Goal: Complete application form

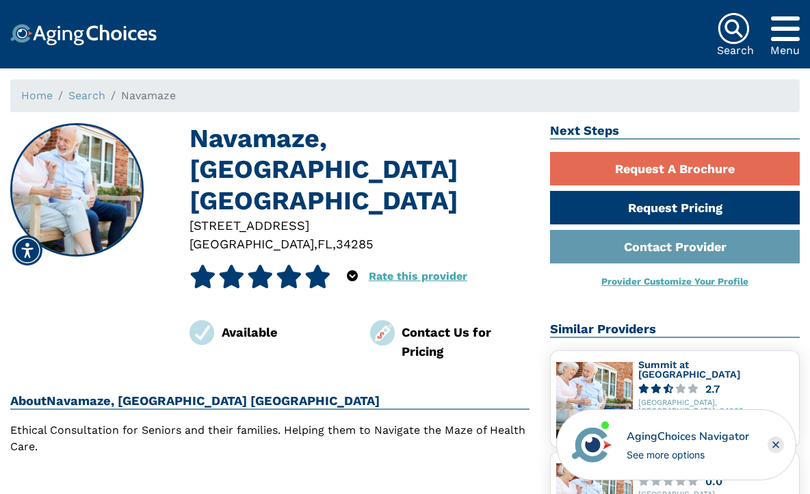
click at [85, 27] on img at bounding box center [83, 35] width 146 height 22
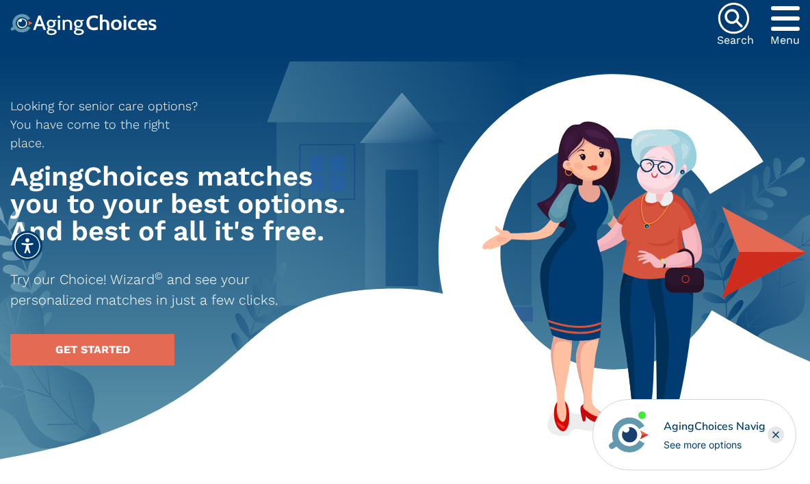
scroll to position [13, 0]
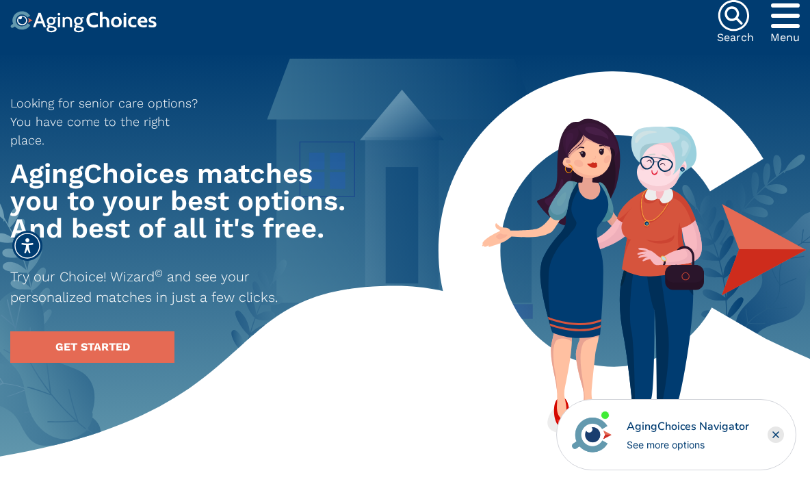
click at [778, 25] on icon "Popover trigger" at bounding box center [785, 15] width 29 height 33
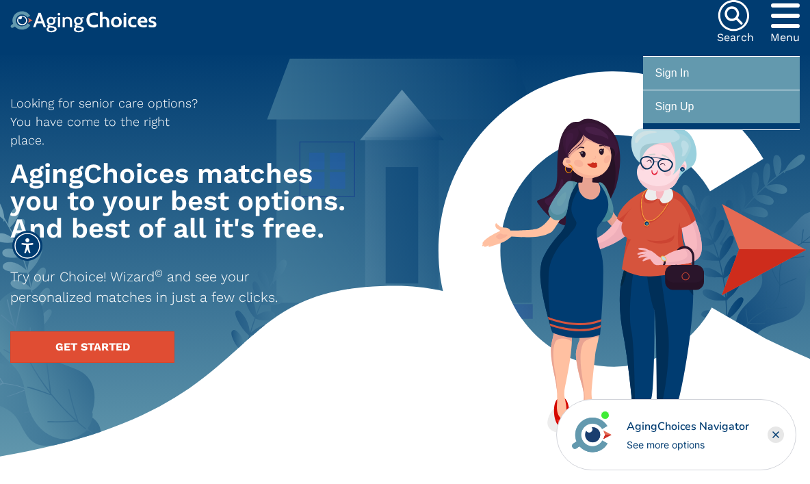
click at [93, 331] on link "GET STARTED" at bounding box center [92, 346] width 164 height 31
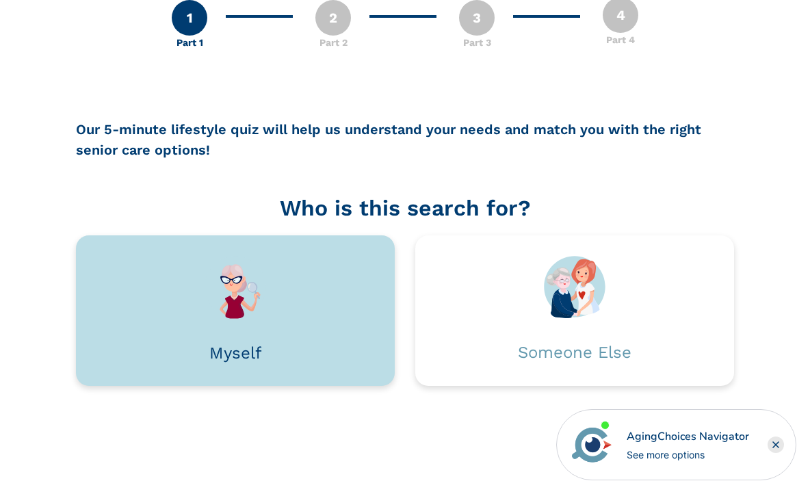
scroll to position [91, 0]
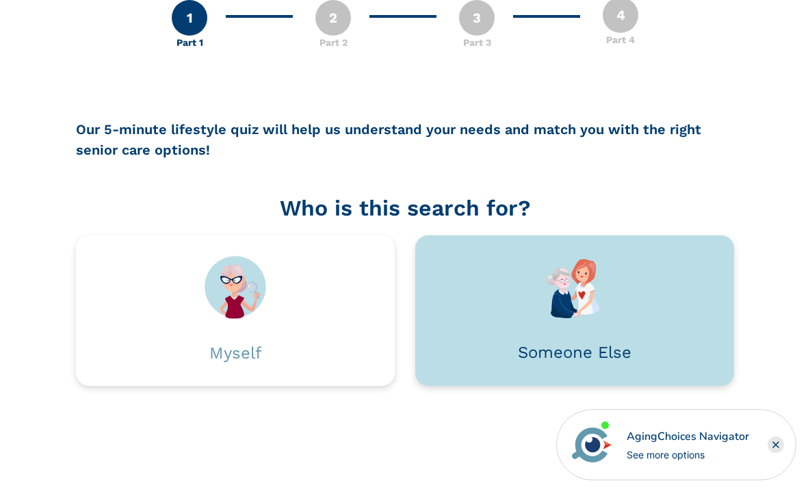
click at [489, 295] on div at bounding box center [575, 287] width 278 height 62
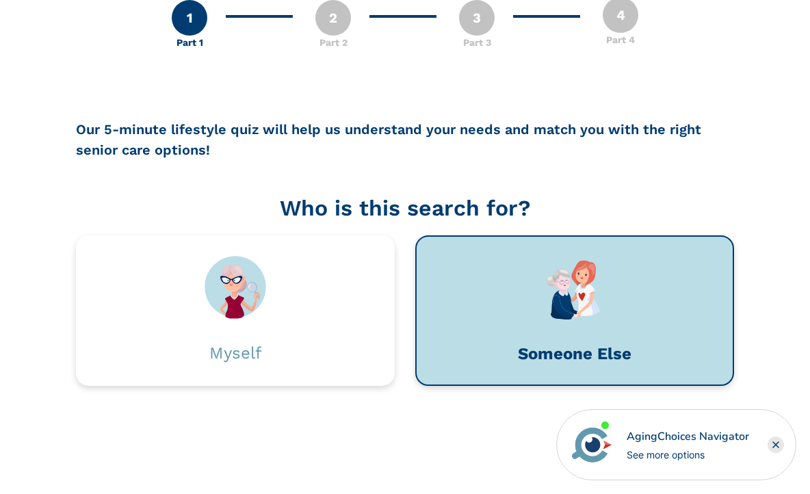
click at [541, 298] on div at bounding box center [574, 288] width 275 height 62
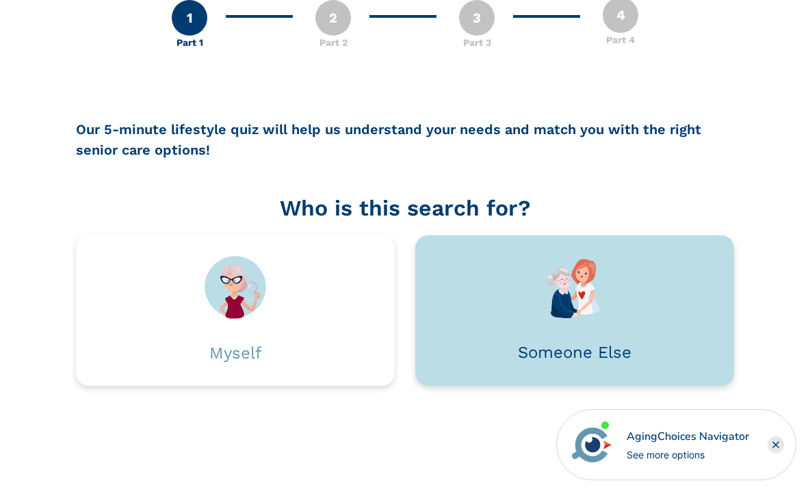
click at [588, 305] on img at bounding box center [575, 287] width 62 height 62
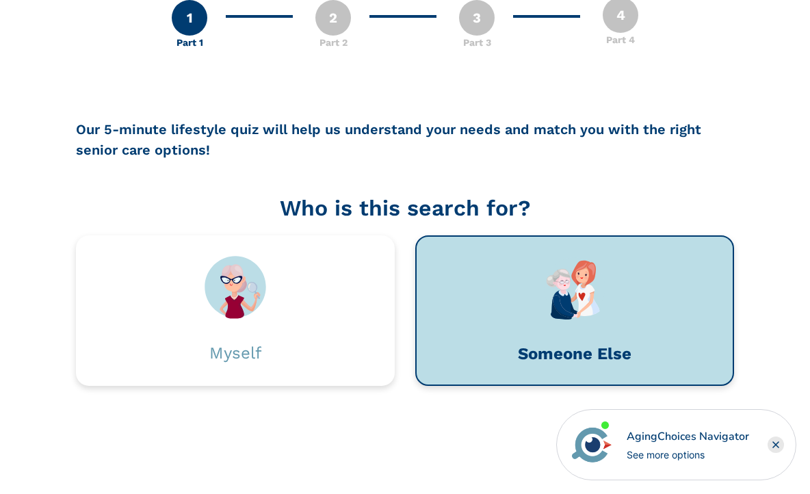
click at [776, 443] on rect "Close" at bounding box center [776, 445] width 16 height 16
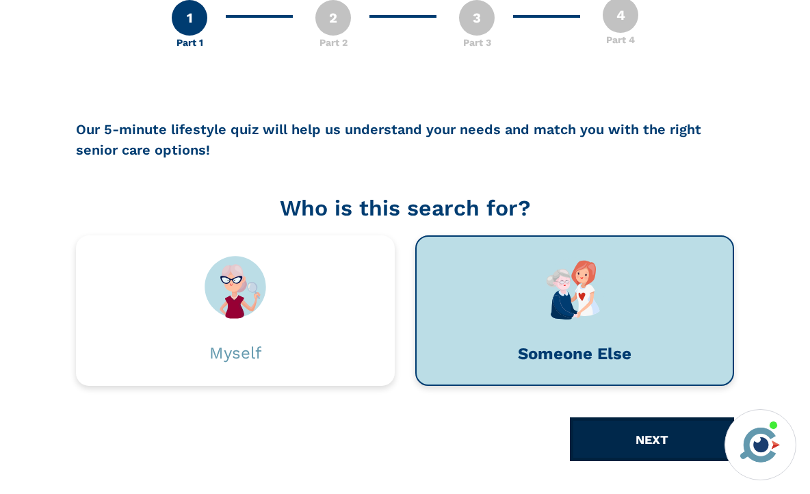
click at [664, 432] on button "NEXT" at bounding box center [652, 439] width 164 height 44
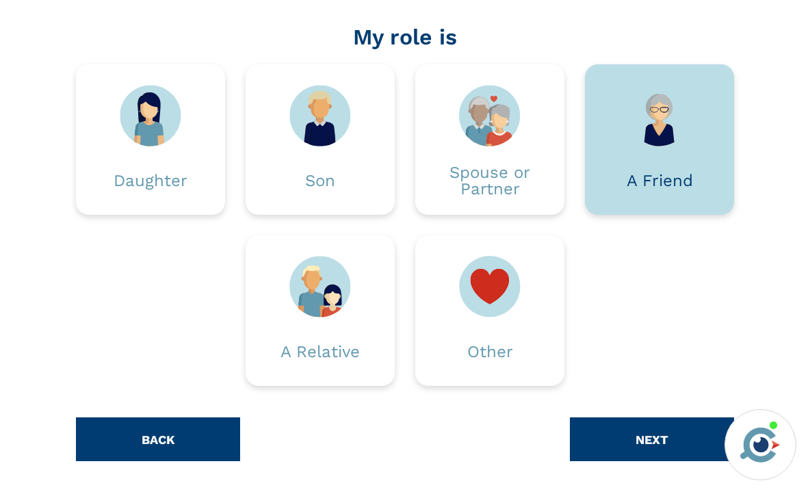
scroll to position [168, 0]
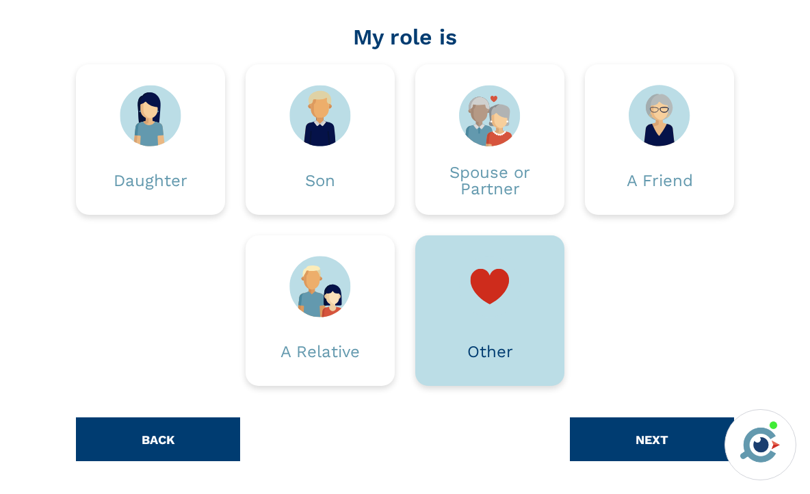
click at [476, 287] on img at bounding box center [490, 287] width 62 height 62
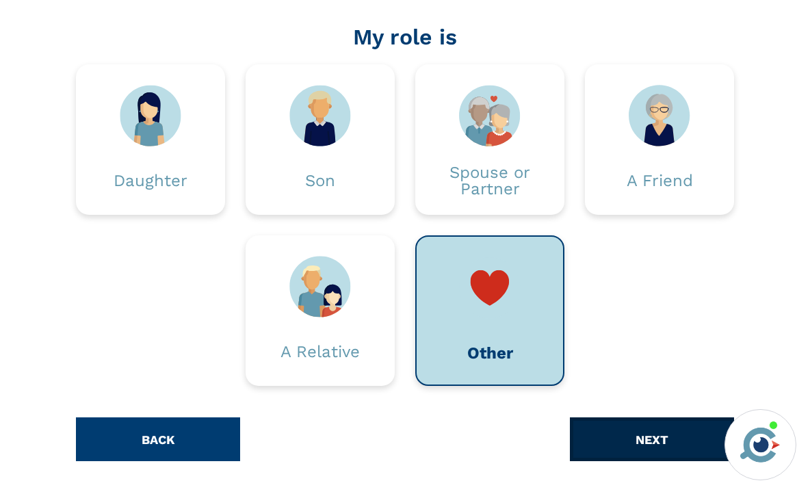
click at [620, 443] on button "NEXT" at bounding box center [652, 439] width 164 height 44
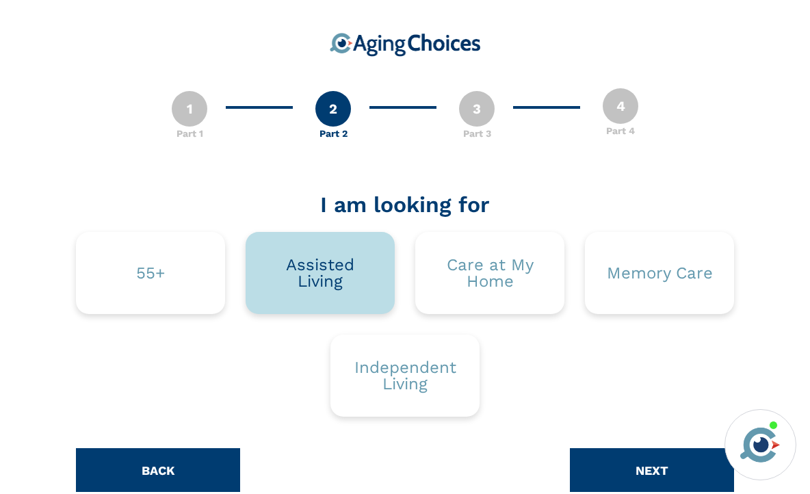
click at [360, 263] on div "Assisted Living" at bounding box center [320, 273] width 108 height 33
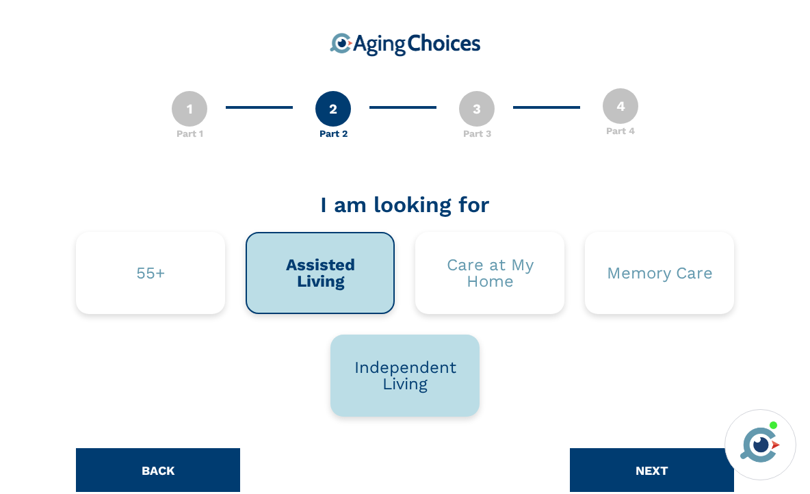
click at [432, 365] on div "Independent Living" at bounding box center [405, 375] width 108 height 33
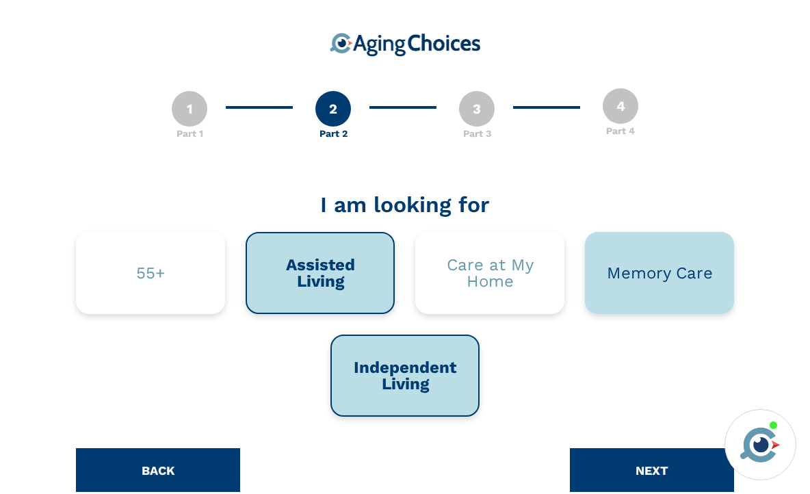
click at [671, 289] on div "Memory Care" at bounding box center [659, 273] width 149 height 82
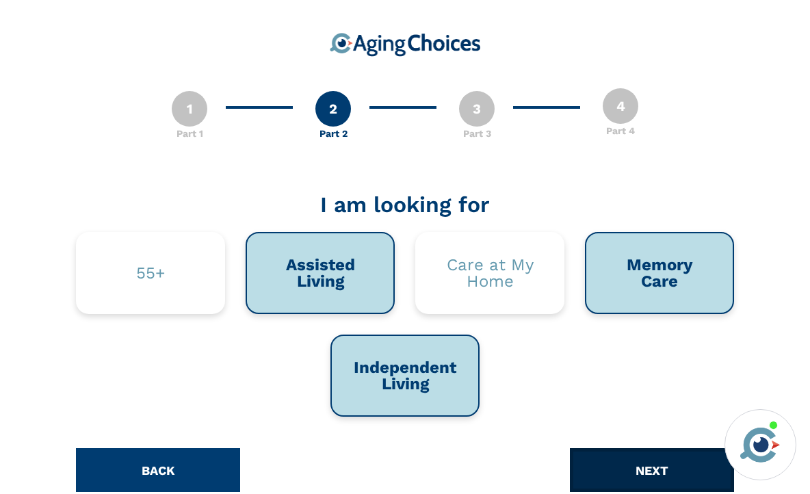
click at [606, 470] on button "NEXT" at bounding box center [652, 470] width 164 height 44
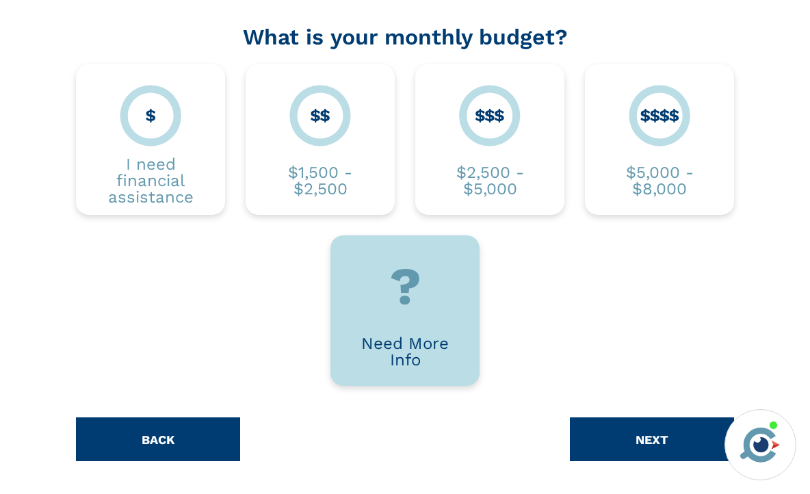
scroll to position [168, 0]
click at [421, 338] on div "Need More Info" at bounding box center [405, 351] width 108 height 33
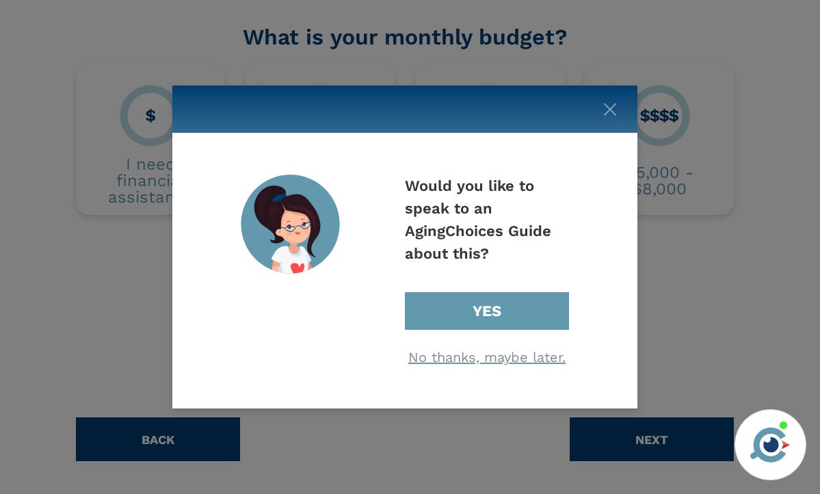
click at [492, 354] on link "No thanks, maybe later." at bounding box center [486, 357] width 157 height 16
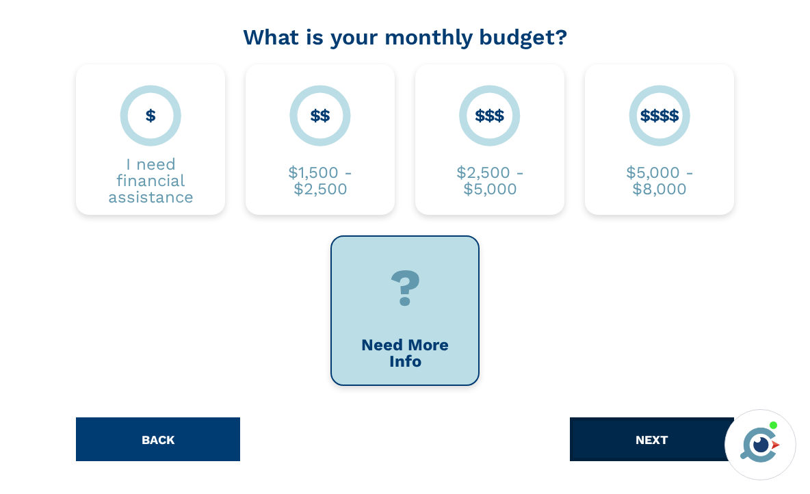
click at [593, 434] on button "NEXT" at bounding box center [652, 439] width 164 height 44
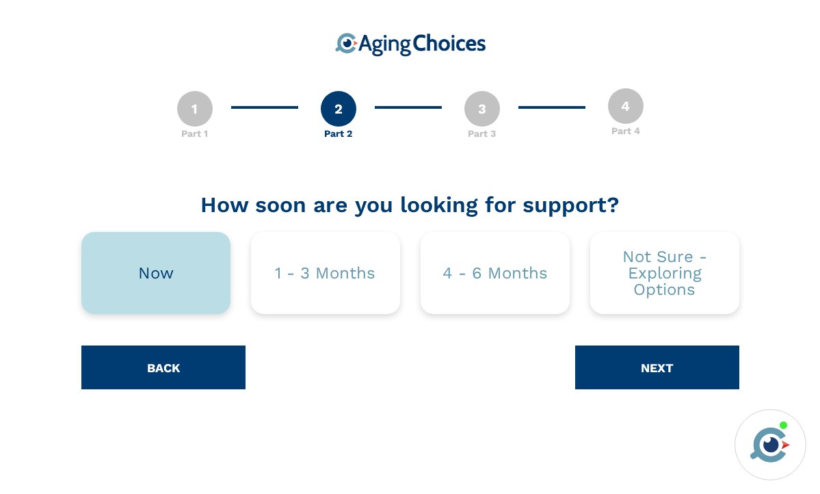
click at [171, 279] on div "Now" at bounding box center [156, 273] width 36 height 16
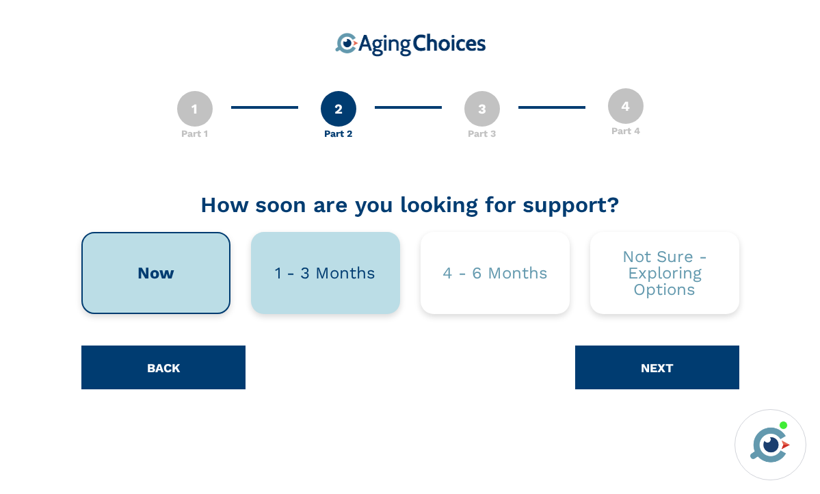
click at [294, 270] on div "1 - 3 Months" at bounding box center [325, 273] width 101 height 16
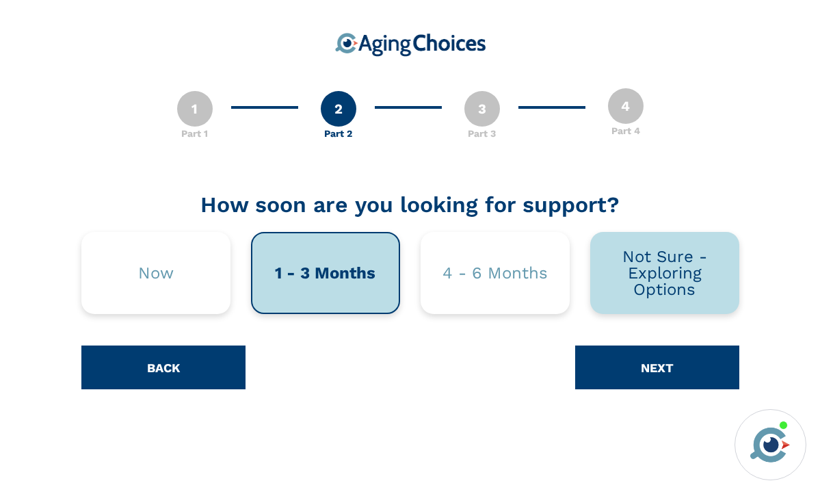
click at [685, 278] on div "Not Sure - Exploring Options" at bounding box center [665, 272] width 108 height 49
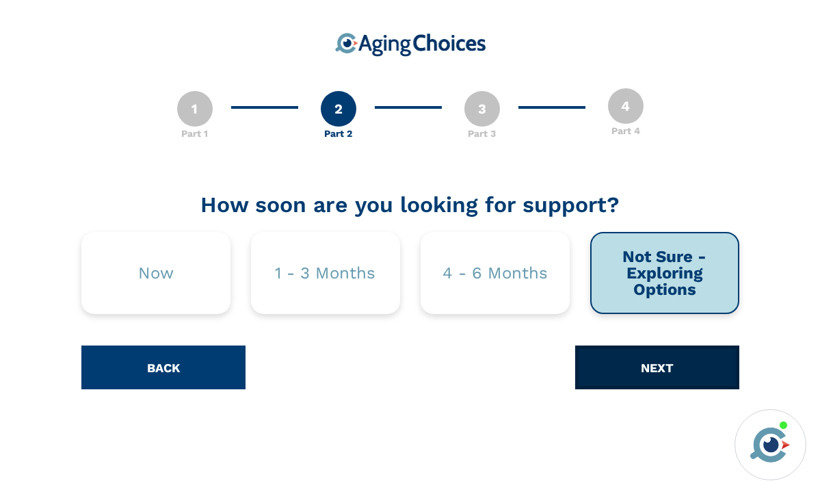
click at [625, 373] on button "NEXT" at bounding box center [657, 368] width 164 height 44
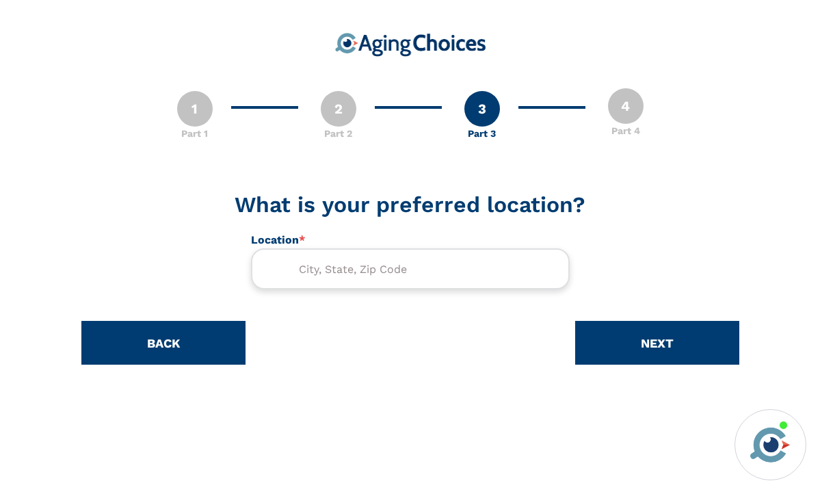
click at [515, 270] on input "text" at bounding box center [410, 268] width 319 height 41
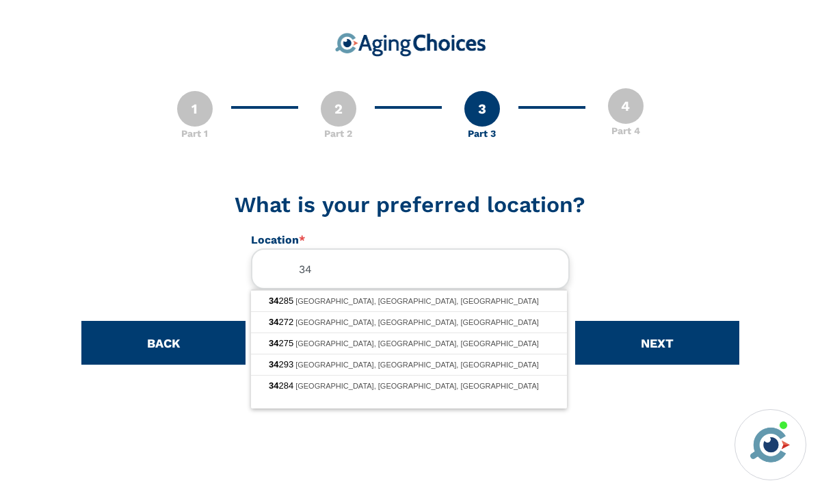
type input "3"
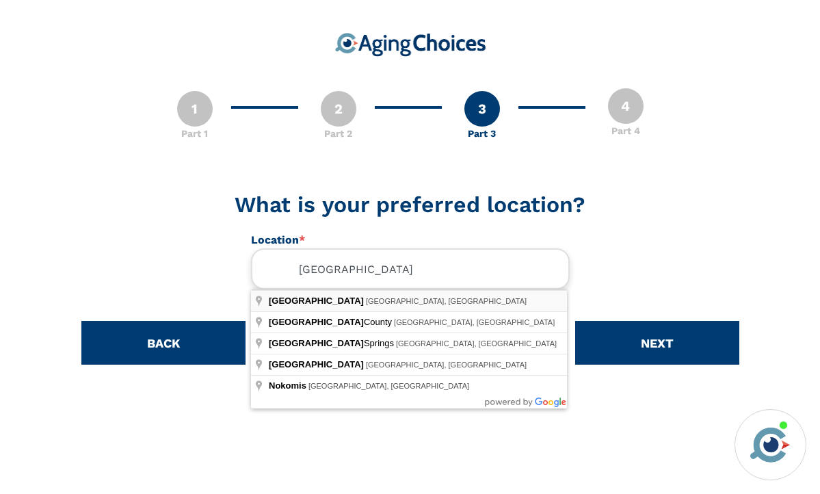
type input "Sarasota, FL, USA"
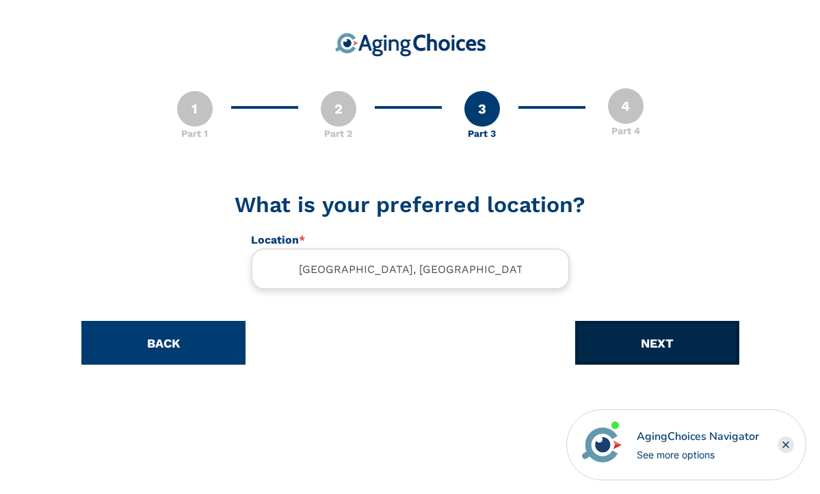
click at [662, 349] on button "NEXT" at bounding box center [657, 343] width 164 height 44
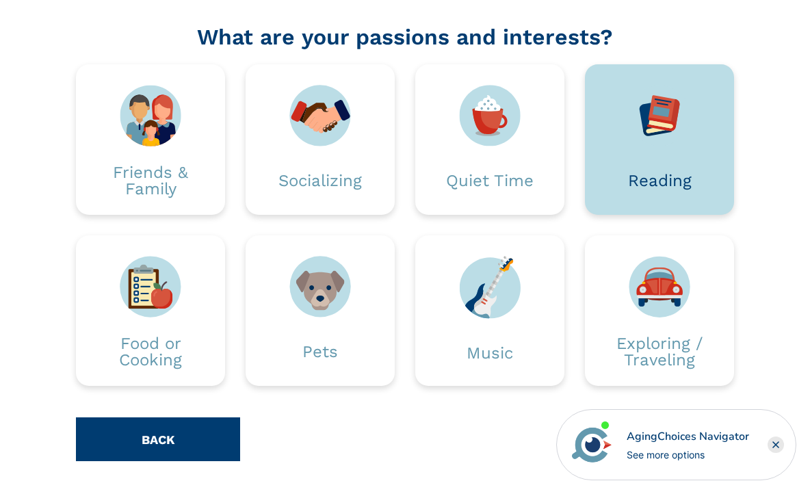
scroll to position [168, 0]
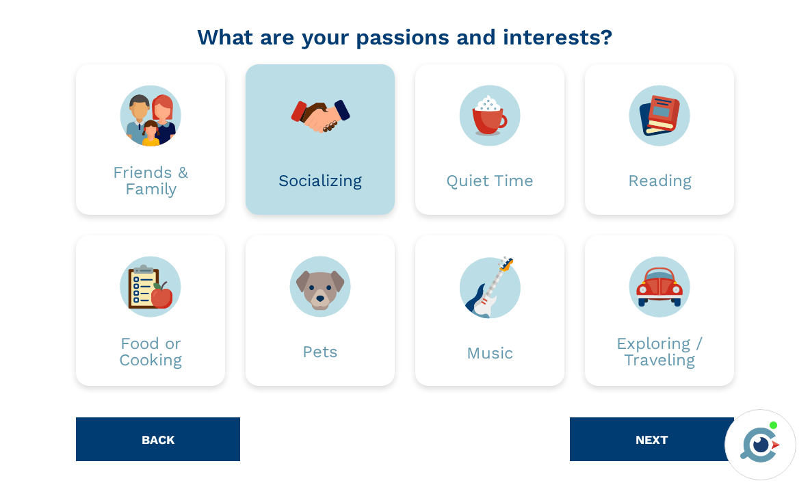
click at [337, 141] on img at bounding box center [320, 116] width 62 height 62
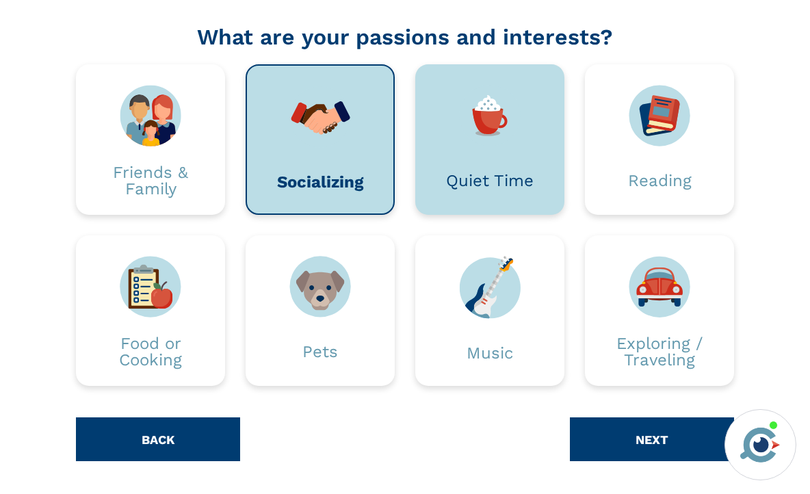
click at [460, 161] on div "Quiet Time" at bounding box center [490, 180] width 108 height 68
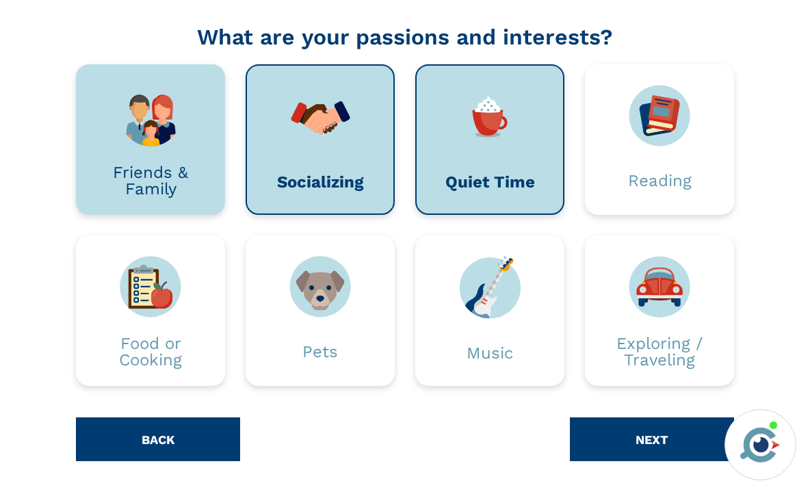
click at [131, 156] on div "Friends & Family" at bounding box center [150, 180] width 108 height 68
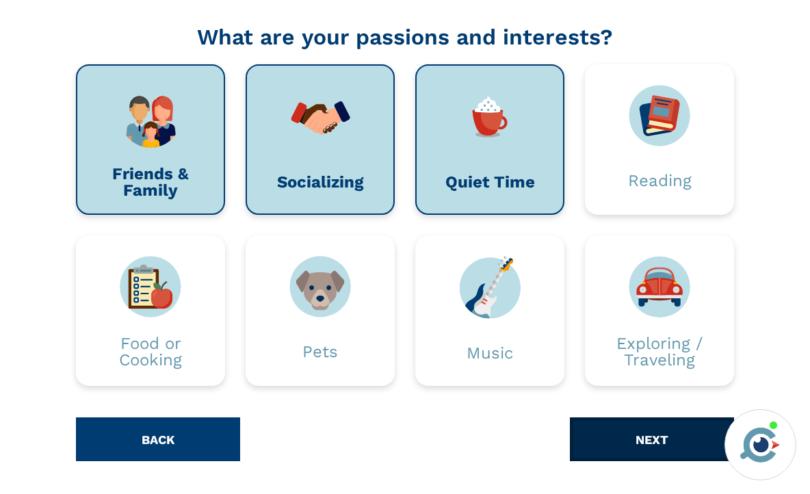
click at [610, 431] on button "NEXT" at bounding box center [652, 439] width 164 height 44
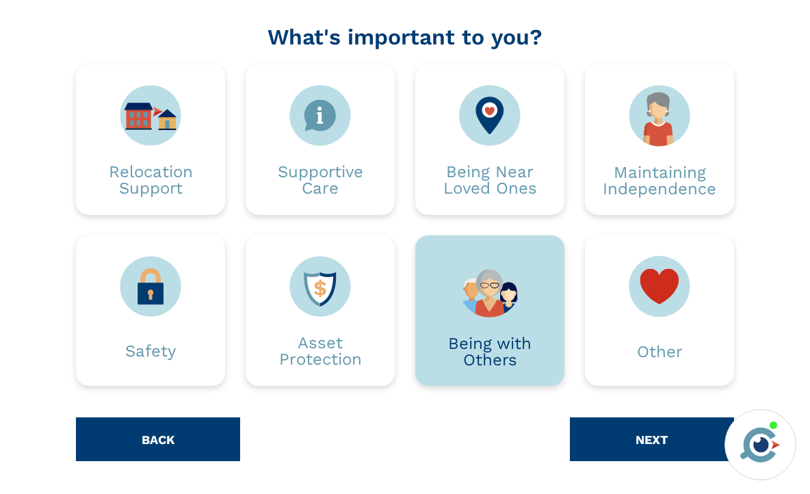
scroll to position [168, 0]
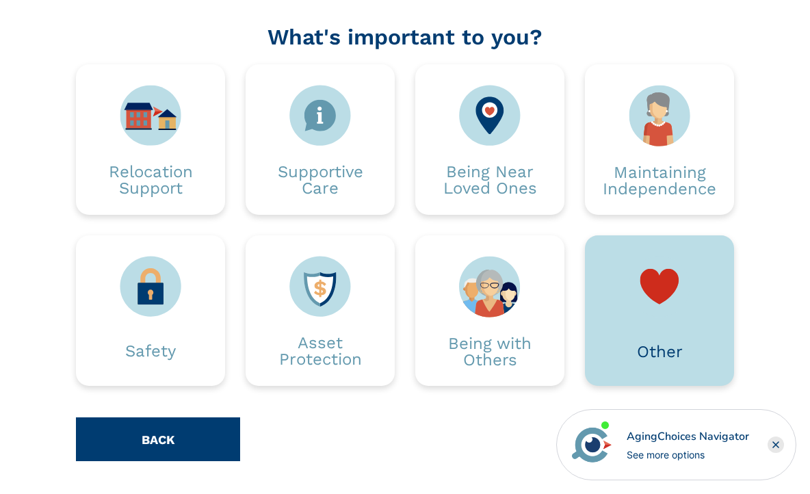
click at [662, 322] on div "Other" at bounding box center [660, 351] width 108 height 68
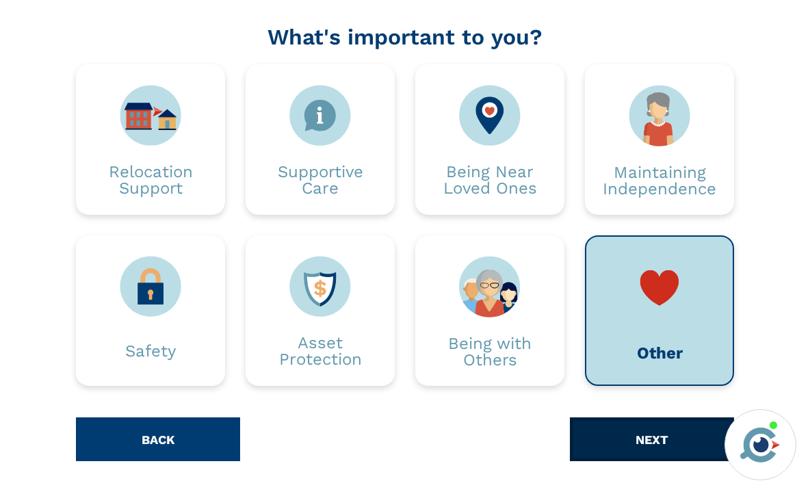
click at [653, 441] on button "NEXT" at bounding box center [652, 439] width 164 height 44
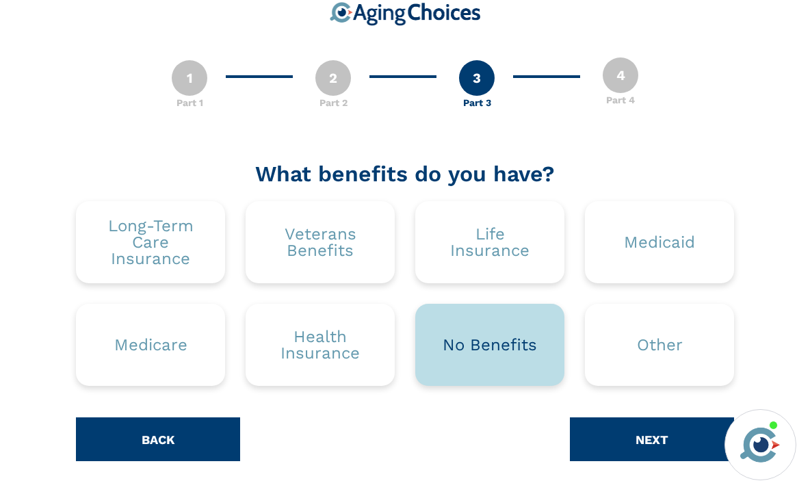
scroll to position [31, 0]
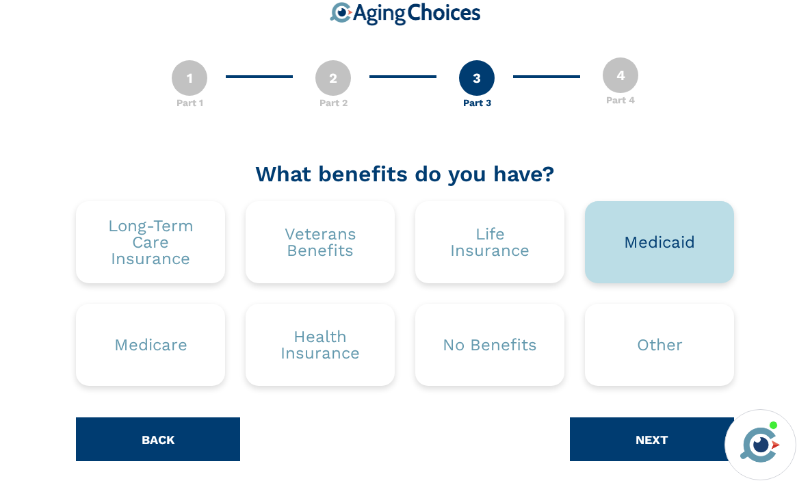
click at [643, 248] on div "Medicaid" at bounding box center [659, 242] width 71 height 16
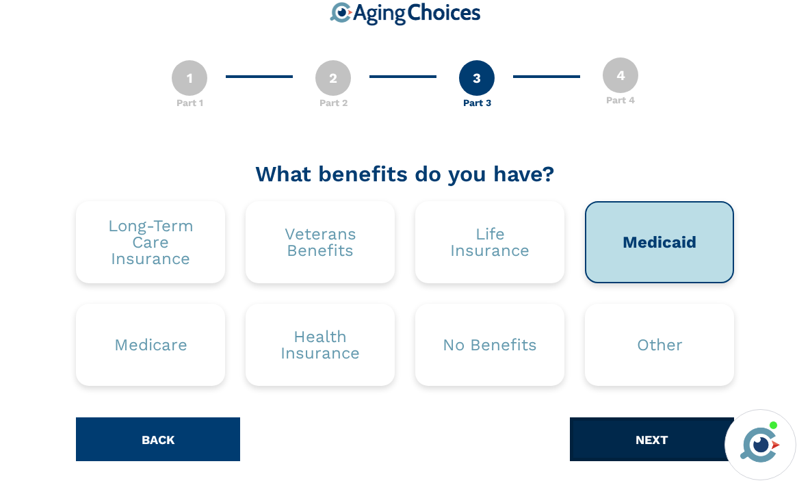
click at [632, 428] on button "NEXT" at bounding box center [652, 439] width 164 height 44
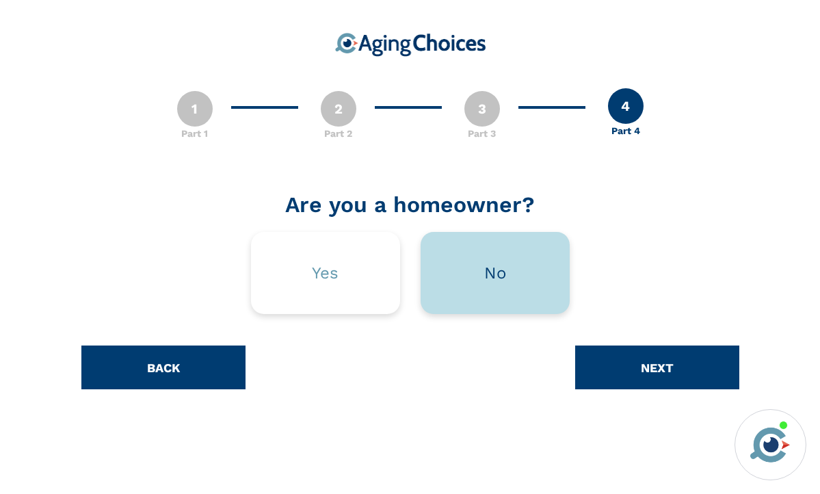
click at [470, 274] on div "No" at bounding box center [495, 273] width 149 height 82
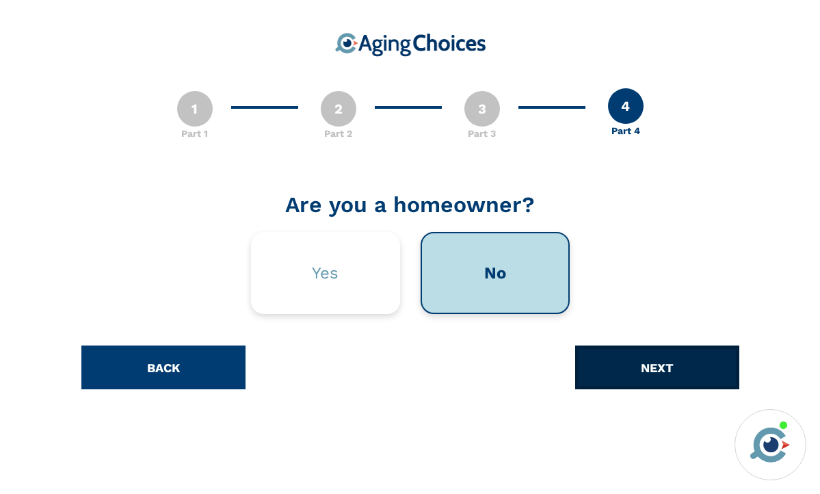
click at [606, 387] on button "NEXT" at bounding box center [657, 368] width 164 height 44
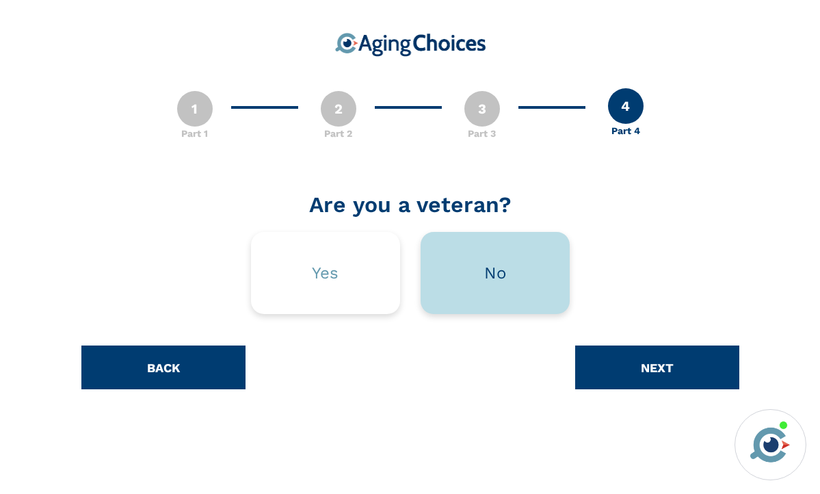
click at [530, 283] on div "No" at bounding box center [495, 273] width 149 height 82
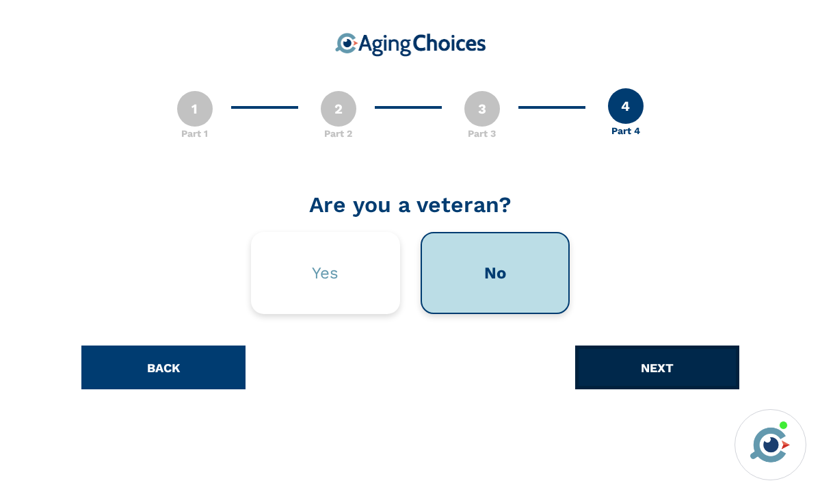
click at [623, 373] on button "NEXT" at bounding box center [657, 368] width 164 height 44
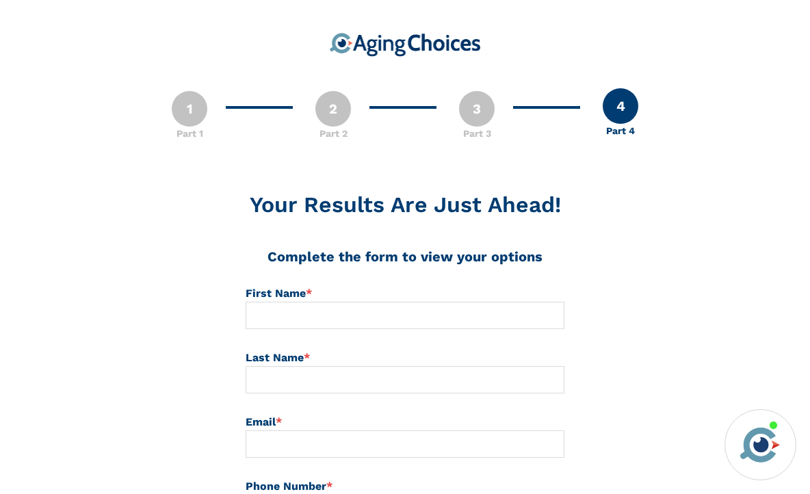
click at [434, 42] on img at bounding box center [405, 45] width 151 height 24
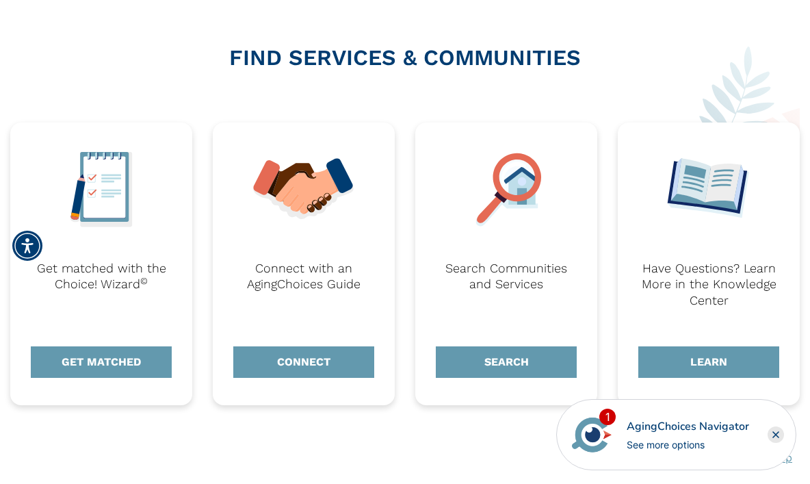
scroll to position [523, 0]
